Goal: Transaction & Acquisition: Purchase product/service

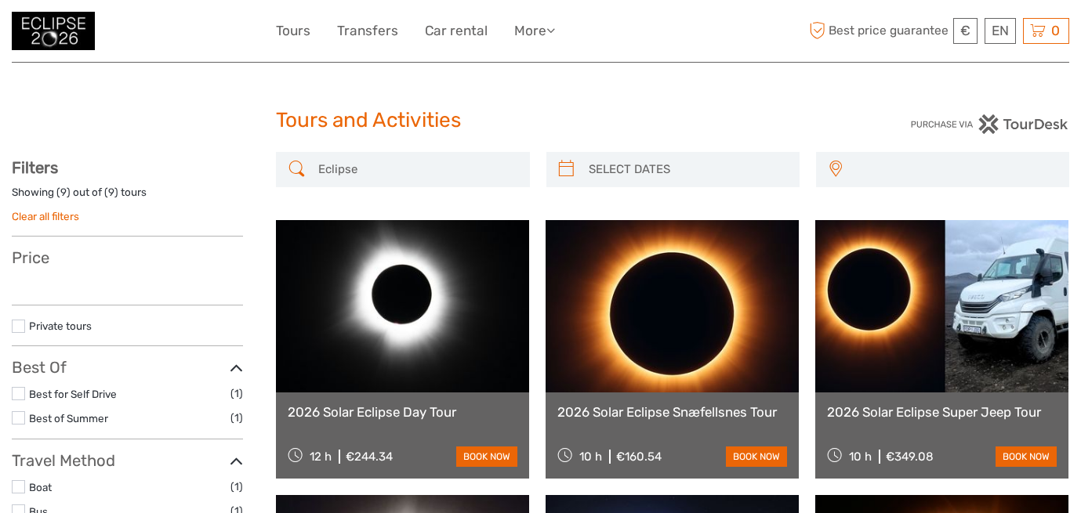
select select
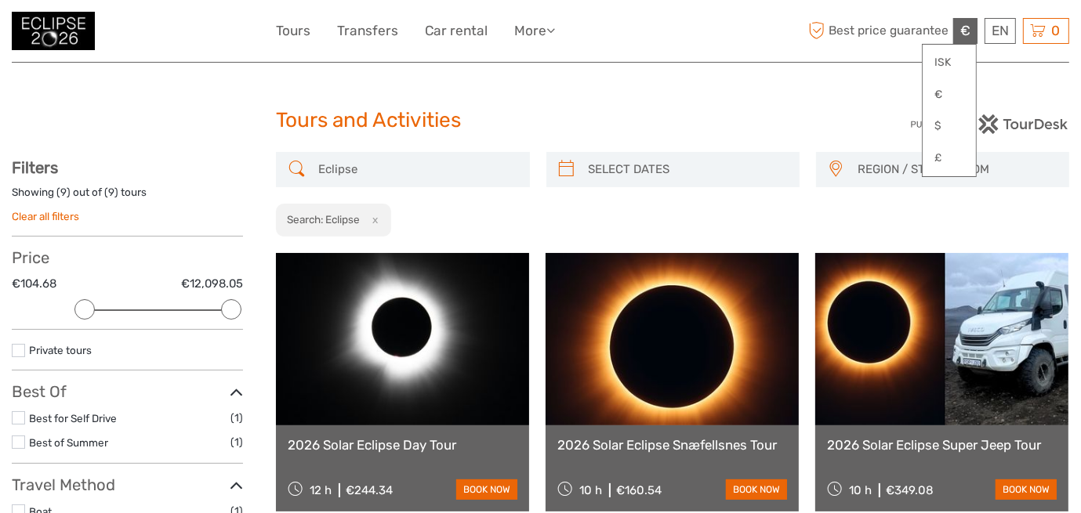
click at [966, 35] on span "€" at bounding box center [965, 31] width 10 height 16
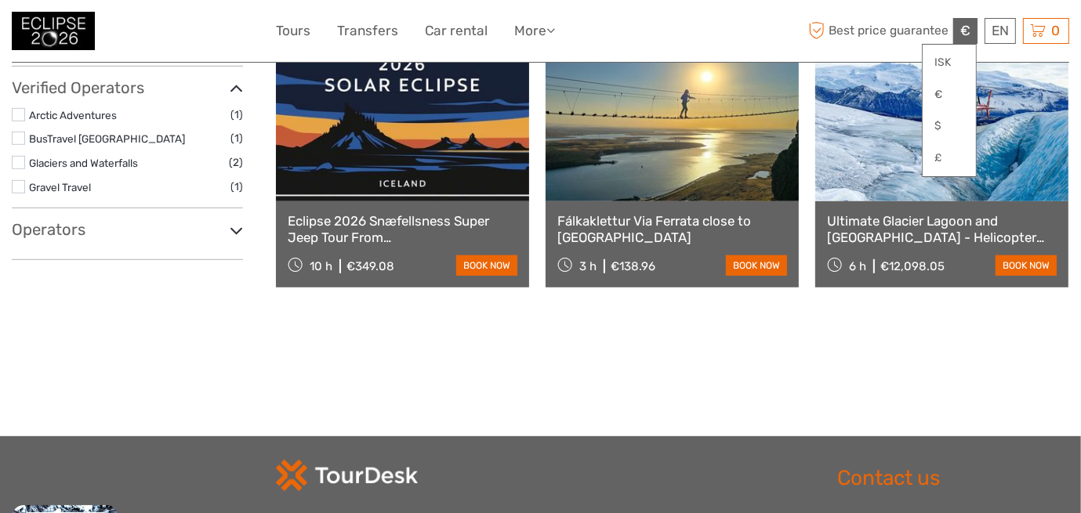
scroll to position [626, 0]
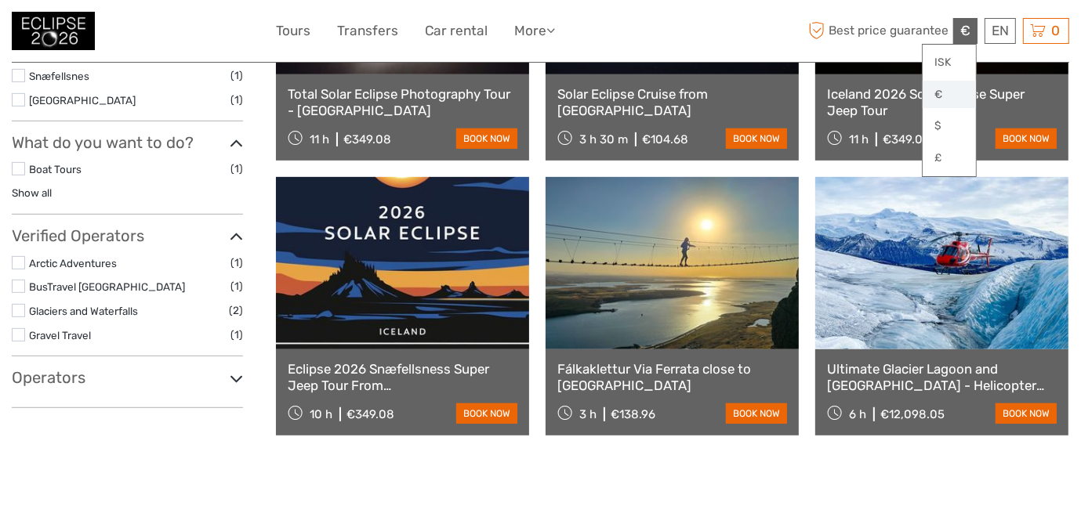
click at [955, 100] on link "€" at bounding box center [949, 95] width 53 height 28
click at [944, 94] on link "€" at bounding box center [949, 95] width 53 height 28
click at [940, 82] on link "€" at bounding box center [949, 95] width 53 height 28
click at [764, 12] on div "€ ISK € $ £ EN English Español Deutsch Tours Transfers Car rental More Food & d…" at bounding box center [540, 31] width 529 height 38
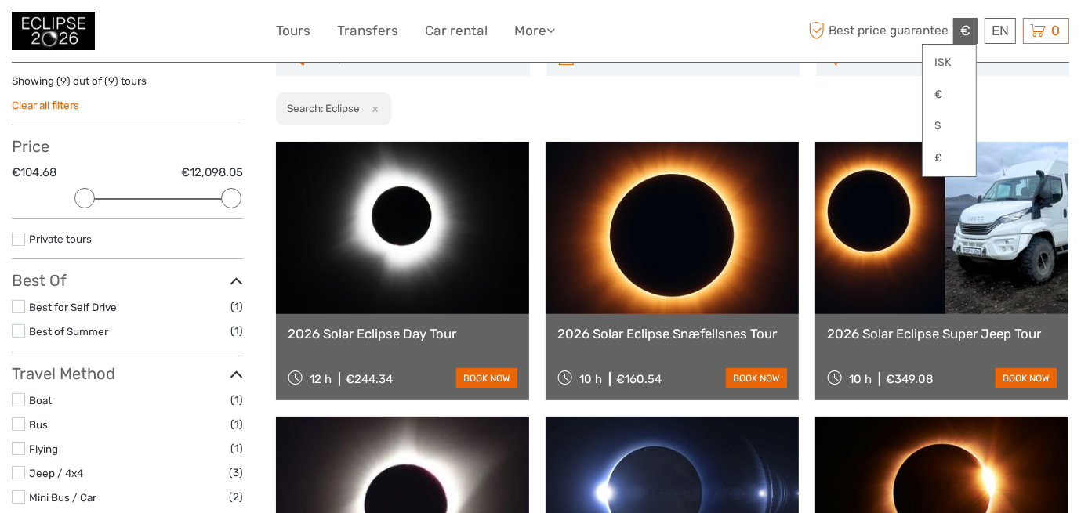
scroll to position [78, 0]
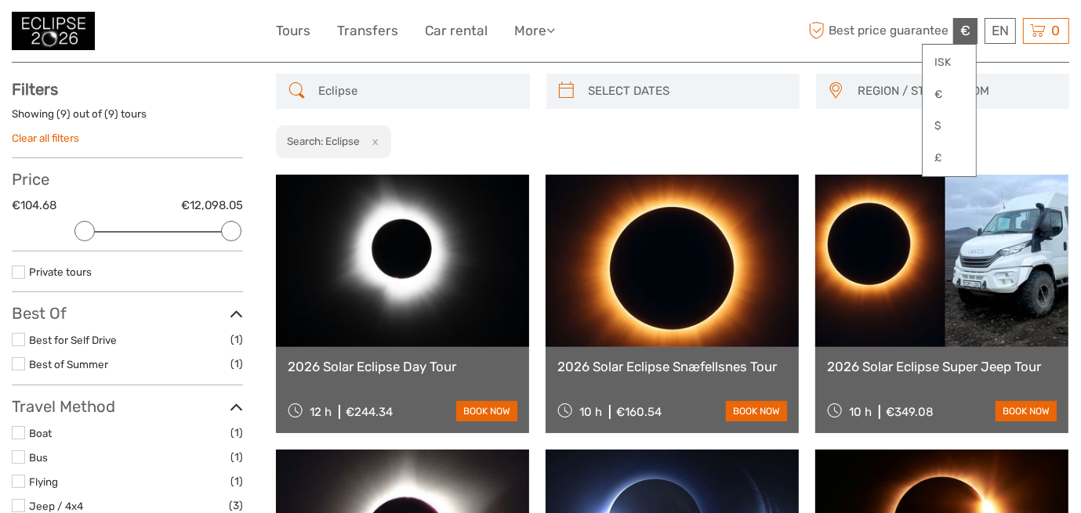
click at [608, 368] on link "2026 Solar Eclipse Snæfellsnes Tour" at bounding box center [672, 367] width 230 height 16
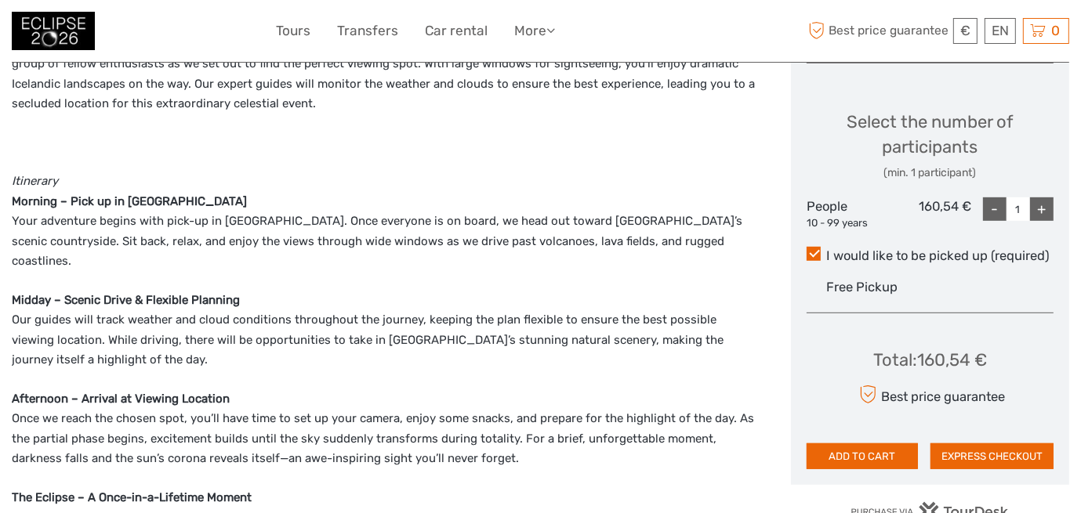
scroll to position [862, 0]
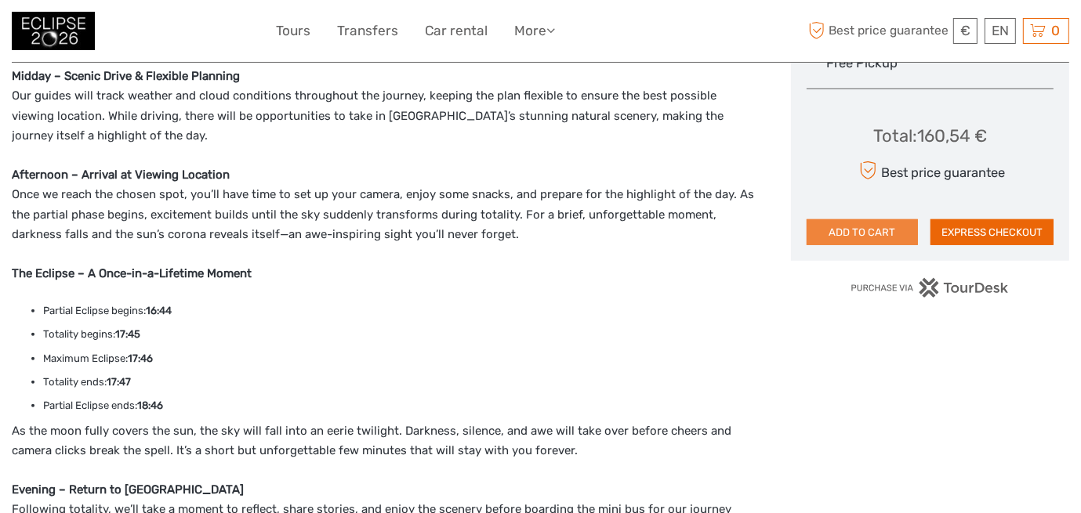
click at [860, 233] on button "ADD TO CART" at bounding box center [862, 232] width 111 height 27
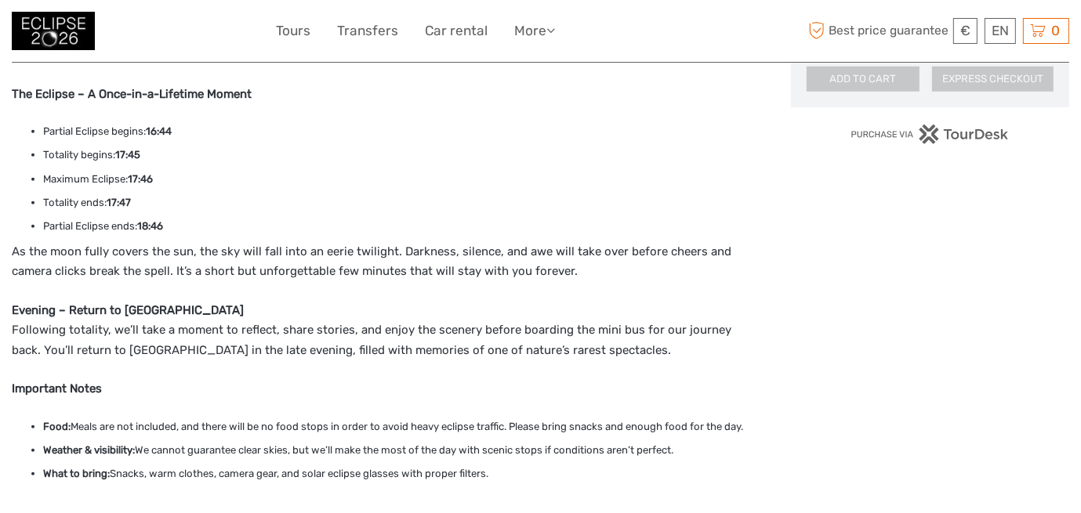
scroll to position [1097, 0]
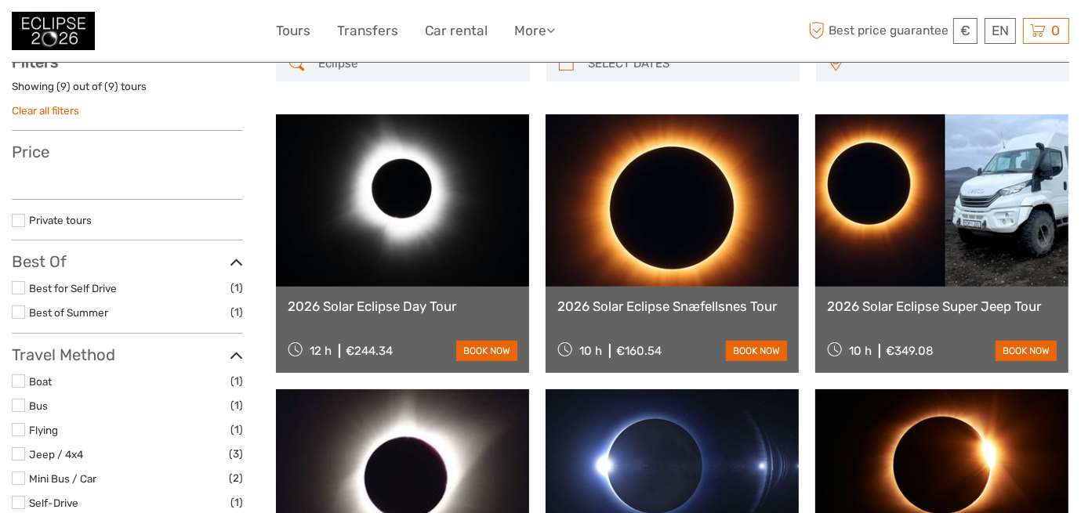
scroll to position [78, 0]
